Goal: Find specific page/section: Find specific page/section

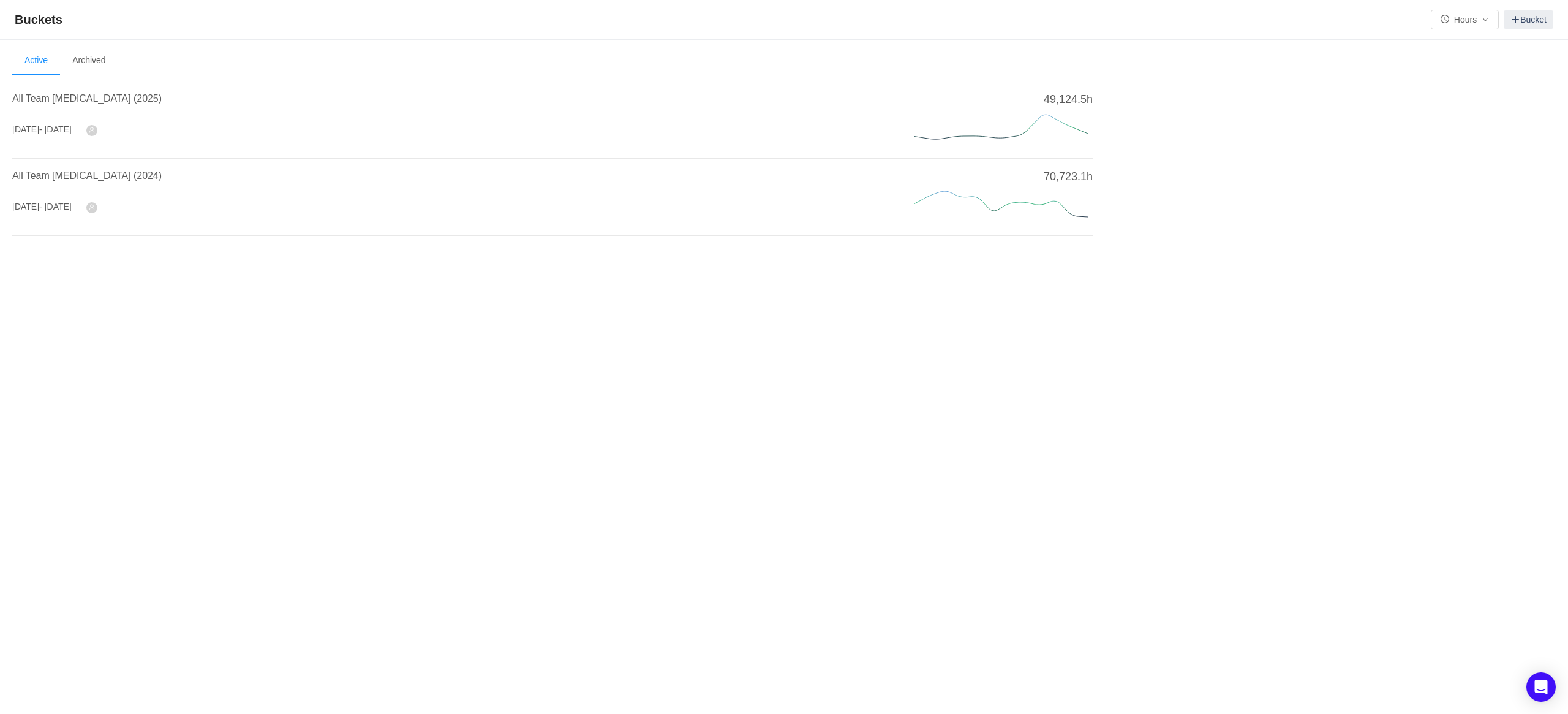
click at [54, 111] on div "All Team [MEDICAL_DATA] (2025)" at bounding box center [448, 102] width 872 height 22
click at [49, 102] on span "All Team [MEDICAL_DATA] (2025)" at bounding box center [86, 98] width 150 height 10
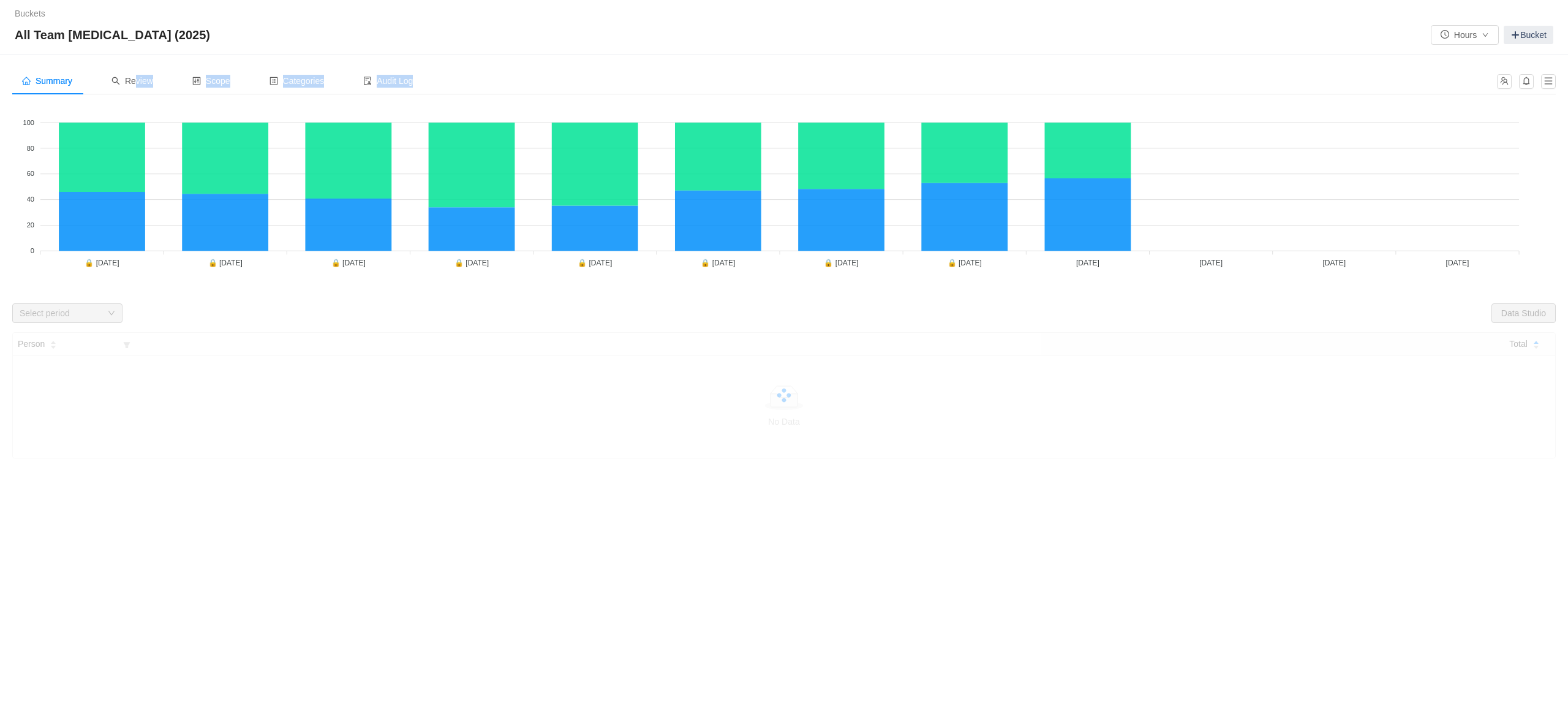
drag, startPoint x: 133, startPoint y: 80, endPoint x: 174, endPoint y: 207, distance: 133.5
click at [174, 207] on section "Summary Review Scope Categories Audit Log Looks too empty? Make sure scope has …" at bounding box center [784, 263] width 1543 height 391
click at [35, 317] on div "Select period" at bounding box center [61, 312] width 82 height 12
click at [115, 314] on div "Select period" at bounding box center [66, 313] width 110 height 20
click at [390, 351] on div at bounding box center [784, 395] width 1543 height 126
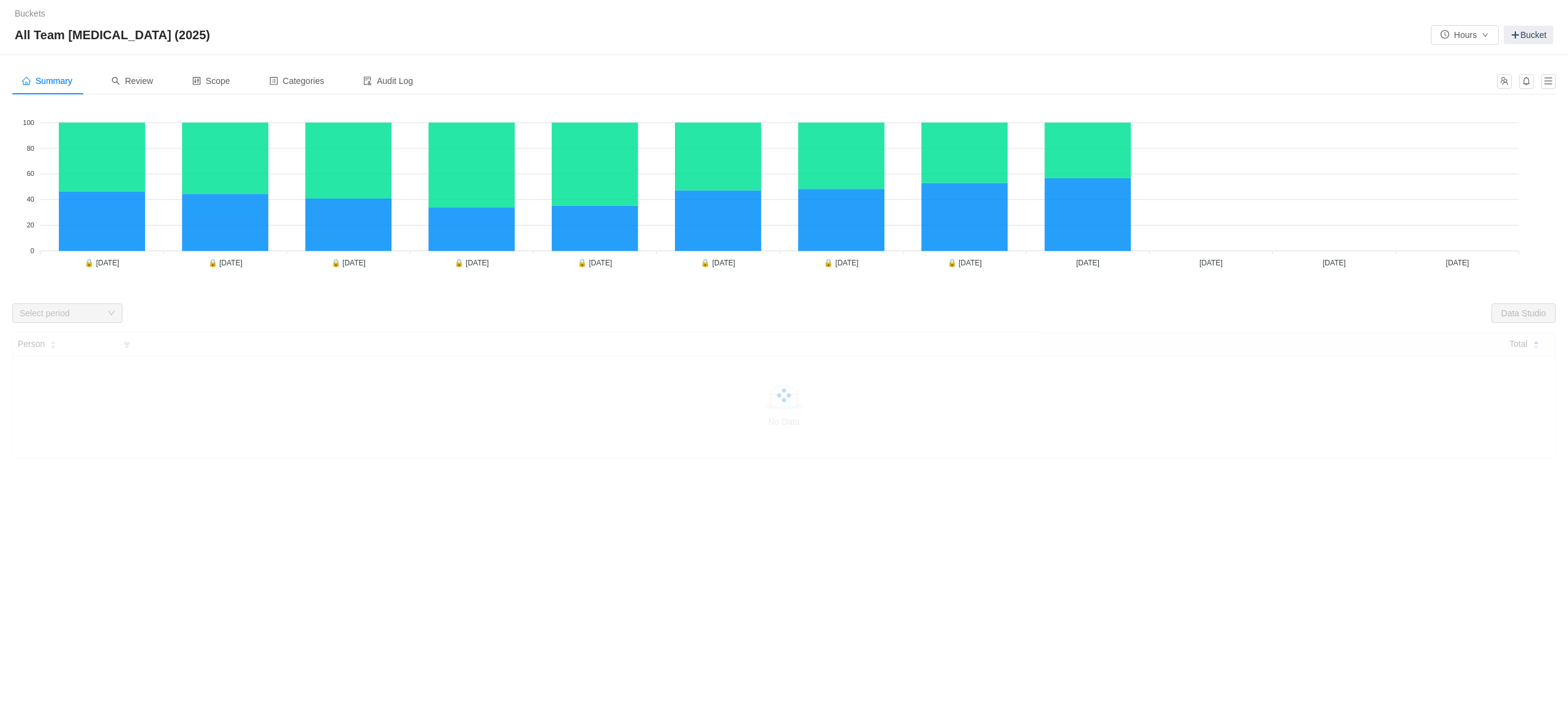
click at [33, 314] on div "Select period" at bounding box center [61, 312] width 82 height 12
